Goal: Information Seeking & Learning: Learn about a topic

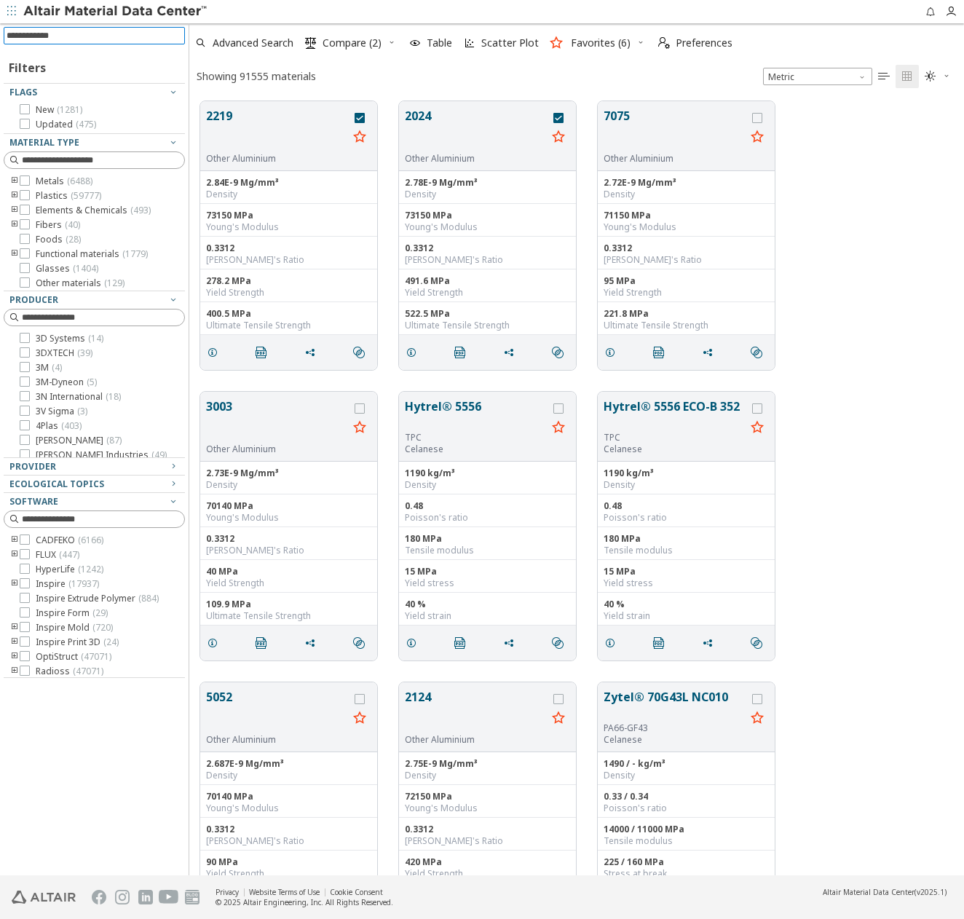
scroll to position [774, 764]
type input "*****"
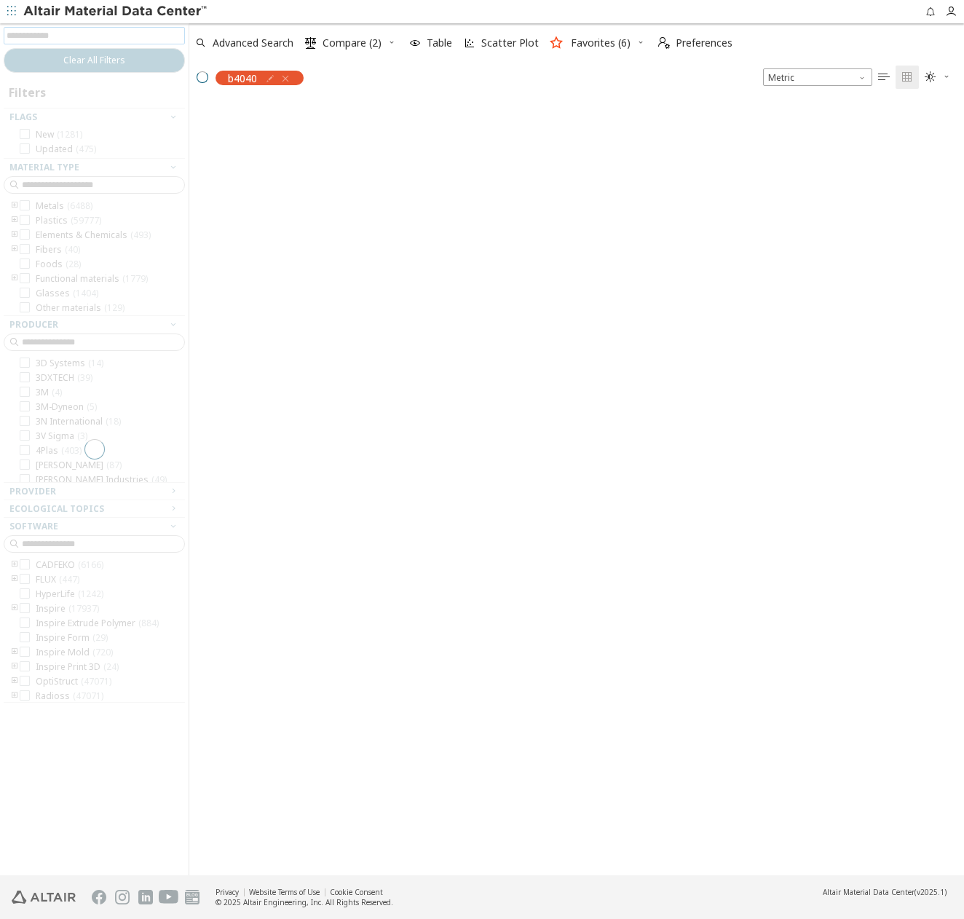
scroll to position [772, 764]
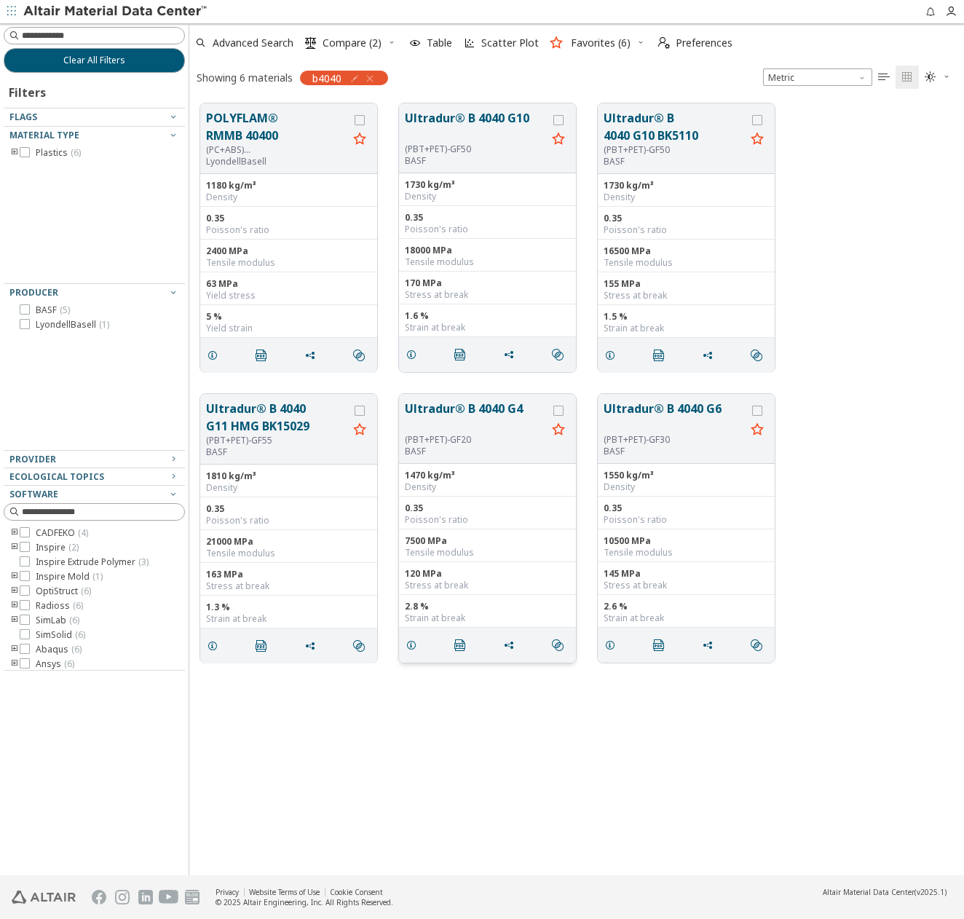
click at [449, 411] on button "Ultradur® B 4040 G4" at bounding box center [476, 417] width 142 height 34
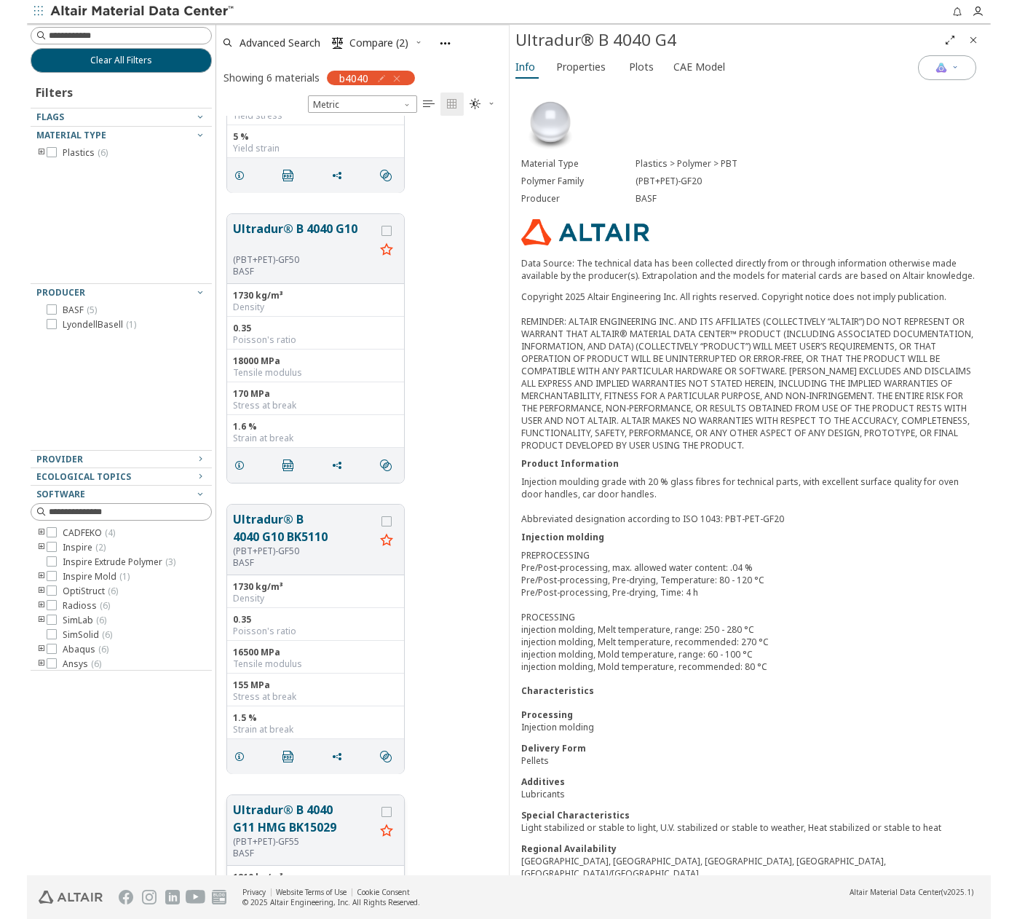
scroll to position [115, 0]
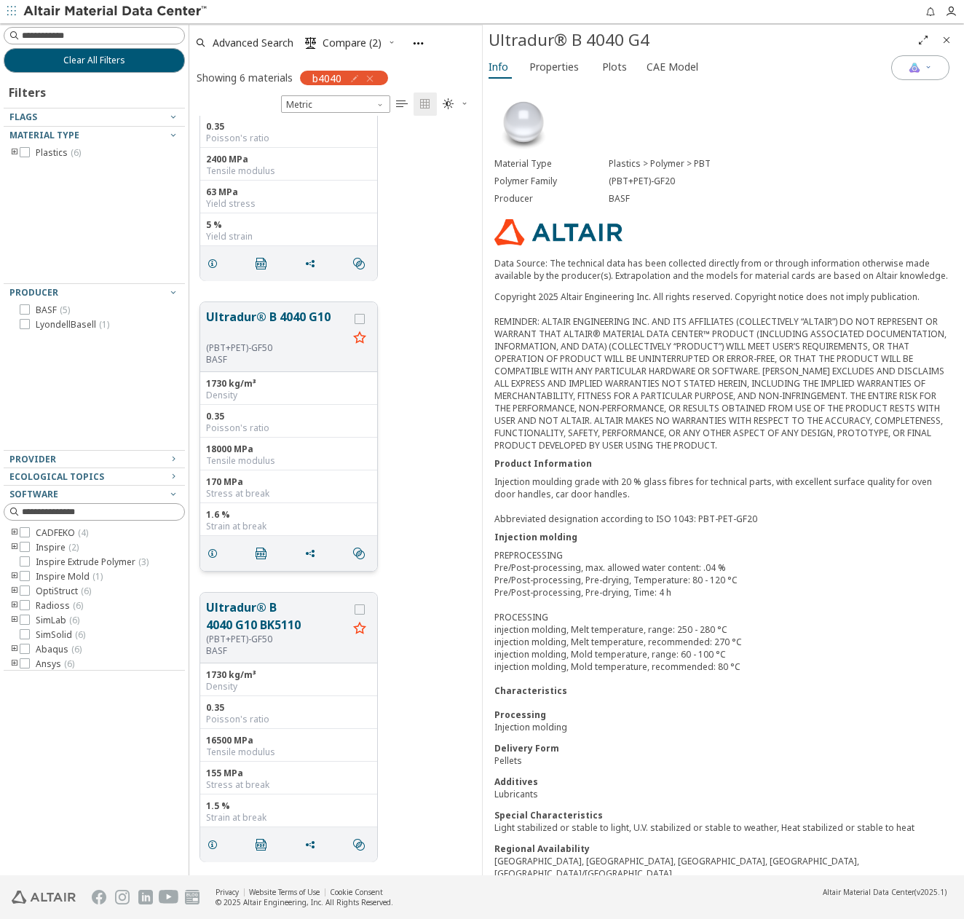
click at [273, 318] on button "Ultradur® B 4040 G10" at bounding box center [277, 325] width 142 height 34
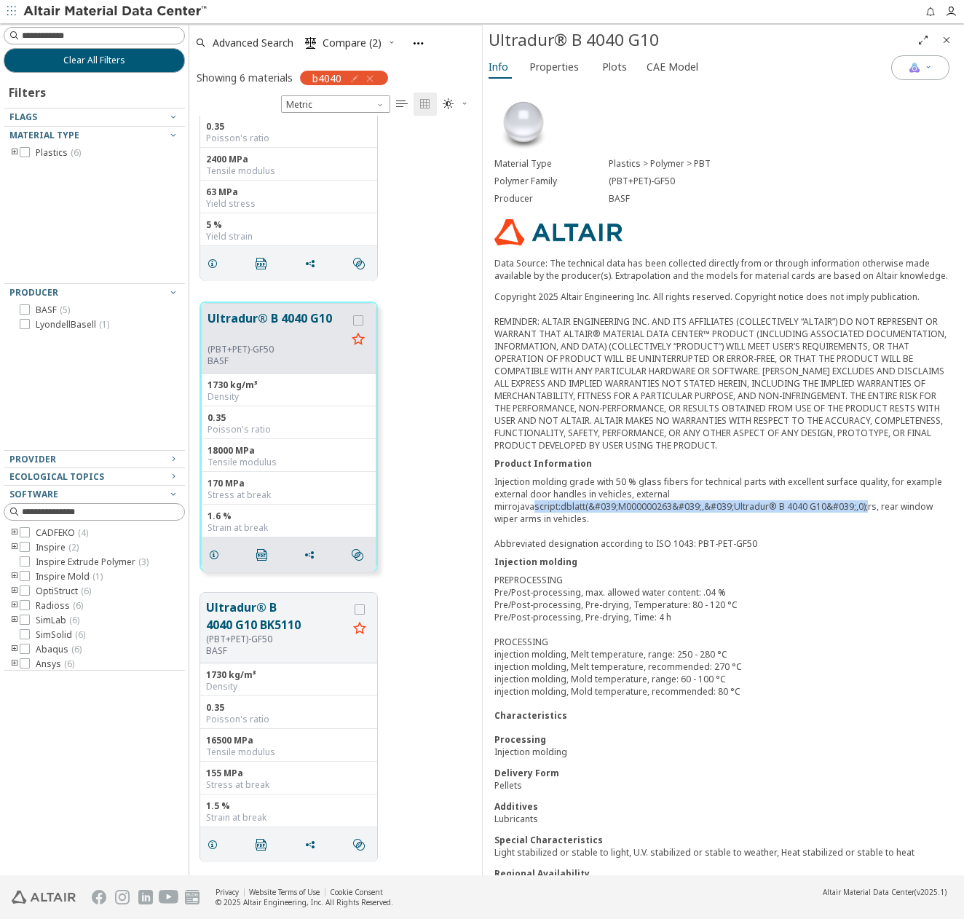
drag, startPoint x: 861, startPoint y: 508, endPoint x: 531, endPoint y: 504, distance: 329.8
click at [531, 504] on div "Injection molding grade with 50 % glass fibers for technical parts with excelle…" at bounding box center [723, 512] width 458 height 74
click at [694, 498] on div "Injection molding grade with 50 % glass fibers for technical parts with excelle…" at bounding box center [723, 512] width 458 height 74
drag, startPoint x: 518, startPoint y: 508, endPoint x: 865, endPoint y: 509, distance: 347.2
click at [865, 509] on div "Injection molding grade with 50 % glass fibers for technical parts with excelle…" at bounding box center [723, 512] width 458 height 74
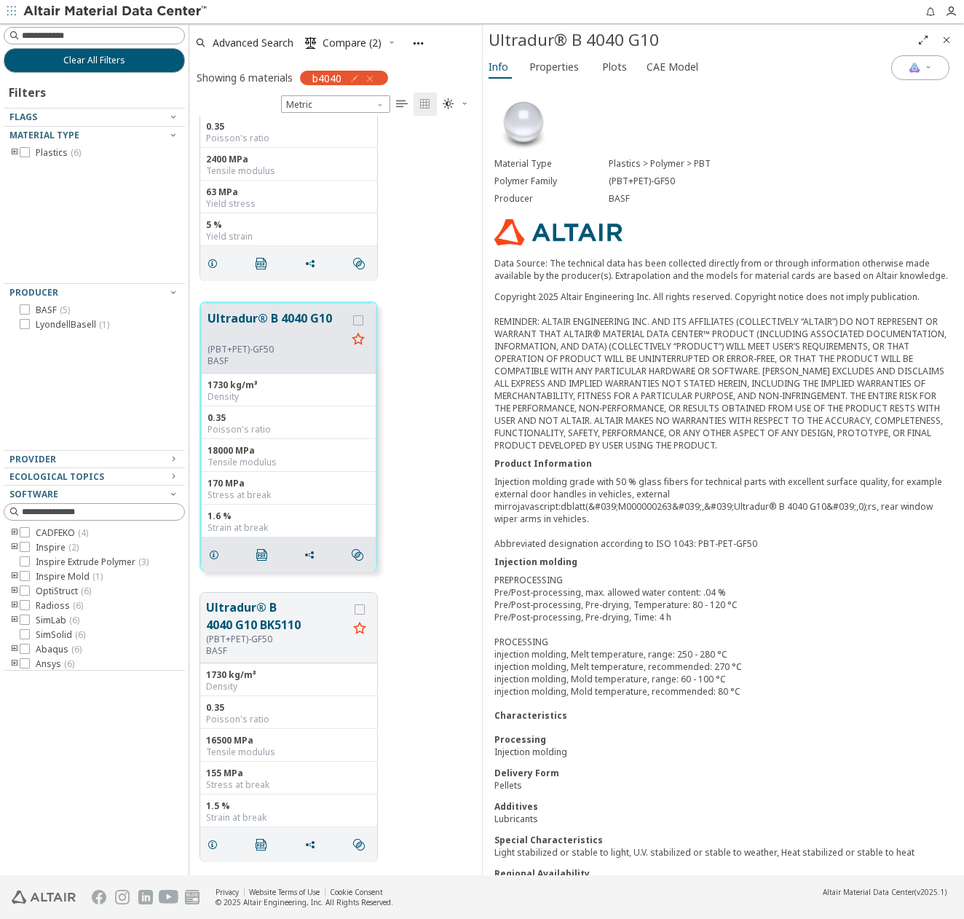
click at [812, 523] on div "Injection molding grade with 50 % glass fibers for technical parts with excelle…" at bounding box center [723, 512] width 458 height 74
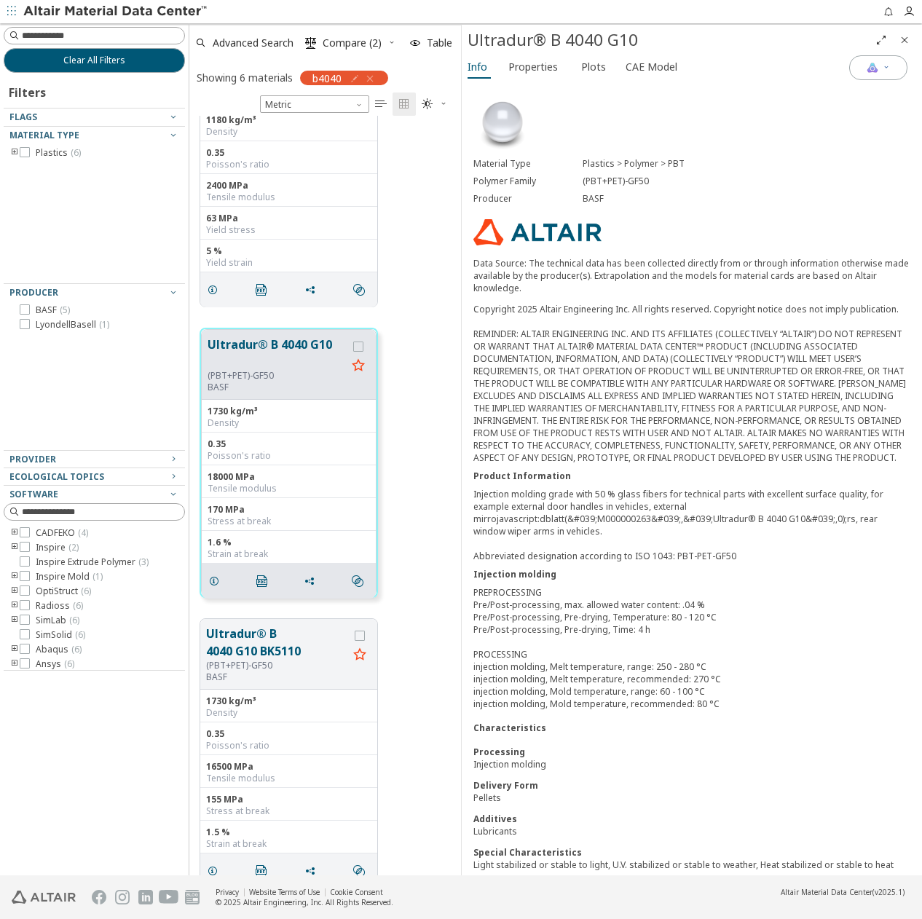
scroll to position [748, 261]
drag, startPoint x: 638, startPoint y: 42, endPoint x: 472, endPoint y: 32, distance: 166.3
click at [472, 32] on div "Ultradur® B 4040 G10" at bounding box center [668, 39] width 402 height 23
copy div "Ultradur® B 4040 G10"
